Goal: Task Accomplishment & Management: Use online tool/utility

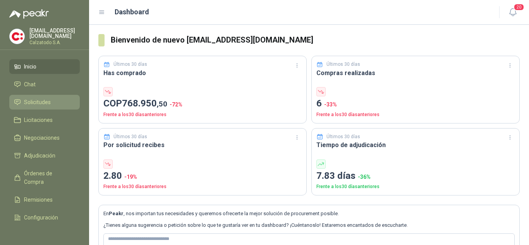
click at [41, 102] on span "Solicitudes" at bounding box center [37, 102] width 27 height 9
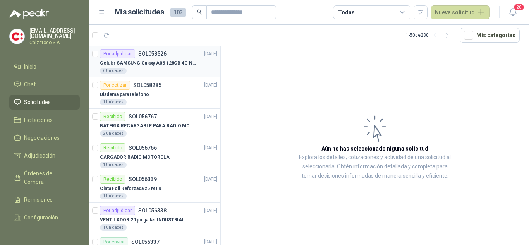
click at [139, 62] on p "Celular SAMSUNG Galaxy A06 128GB 4G Negro" at bounding box center [148, 63] width 96 height 7
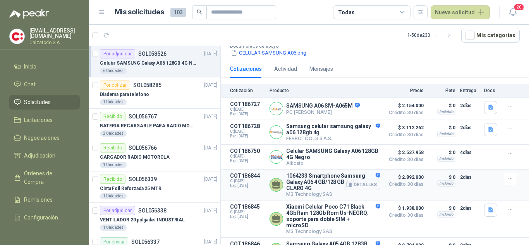
scroll to position [101, 0]
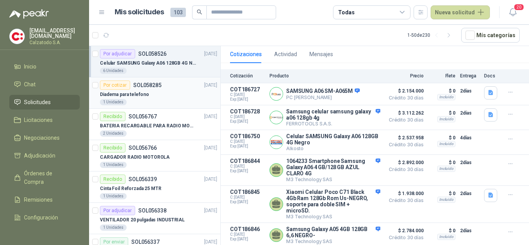
click at [131, 92] on p "Diadema para telefono" at bounding box center [124, 94] width 49 height 7
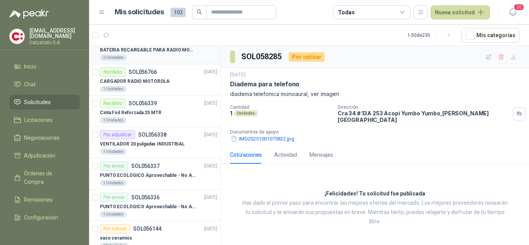
scroll to position [77, 0]
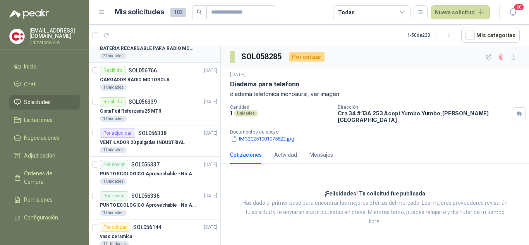
click at [158, 139] on p "VENTILADOR 20 pulgadas INDUSTRIAL" at bounding box center [142, 142] width 85 height 7
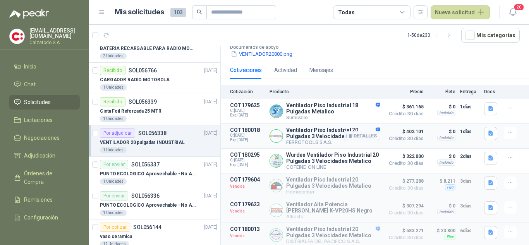
scroll to position [89, 0]
click at [358, 181] on button "Detalles" at bounding box center [362, 185] width 36 height 10
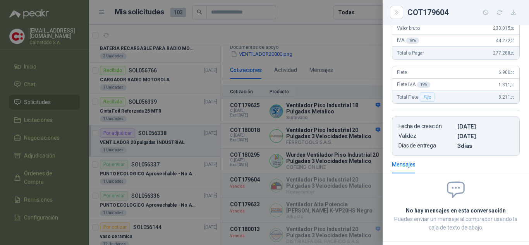
scroll to position [0, 0]
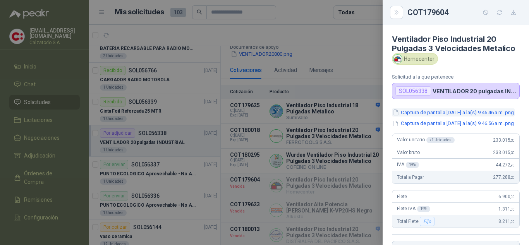
click at [449, 116] on button "Captura de pantalla [DATE] a la(s) 9.46.46 a.m..png" at bounding box center [453, 112] width 123 height 8
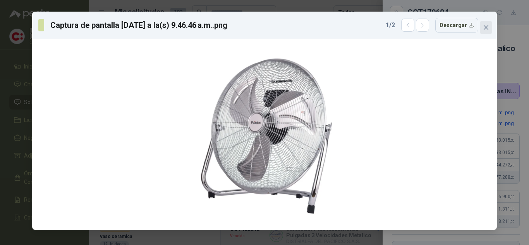
click at [485, 26] on icon "close" at bounding box center [485, 27] width 5 height 5
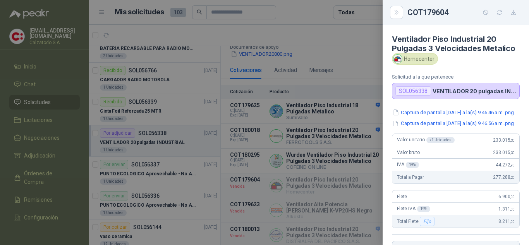
click at [370, 70] on div at bounding box center [264, 122] width 529 height 245
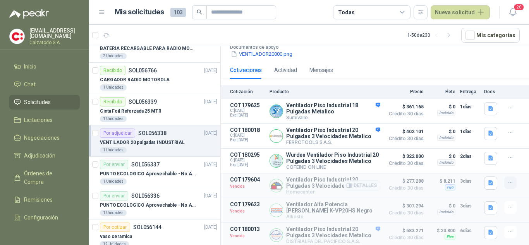
click at [507, 181] on icon "button" at bounding box center [510, 182] width 7 height 7
click at [494, 163] on button "Solicitar Recotización" at bounding box center [495, 163] width 62 height 12
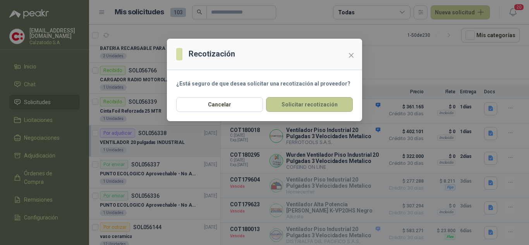
click at [302, 104] on button "Solicitar recotización" at bounding box center [309, 104] width 87 height 15
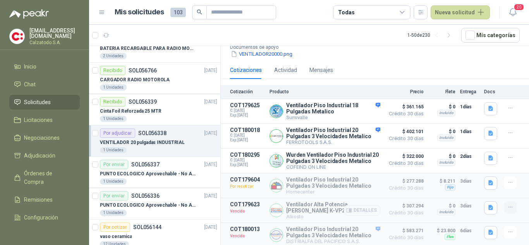
click at [507, 207] on icon "button" at bounding box center [510, 207] width 7 height 7
click at [472, 187] on button "Solicitar Recotización" at bounding box center [495, 189] width 62 height 12
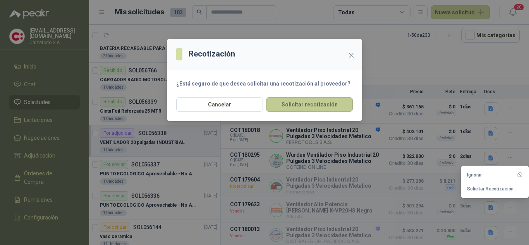
click at [313, 106] on button "Solicitar recotización" at bounding box center [309, 104] width 87 height 15
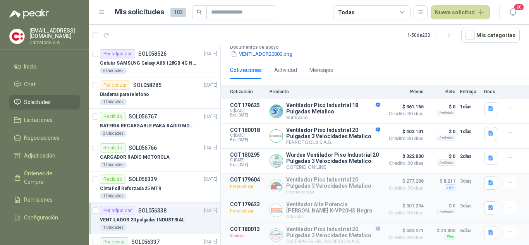
scroll to position [116, 0]
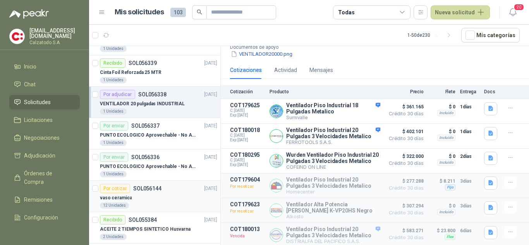
click at [145, 205] on div "12 Unidades" at bounding box center [158, 205] width 117 height 6
